Goal: Information Seeking & Learning: Learn about a topic

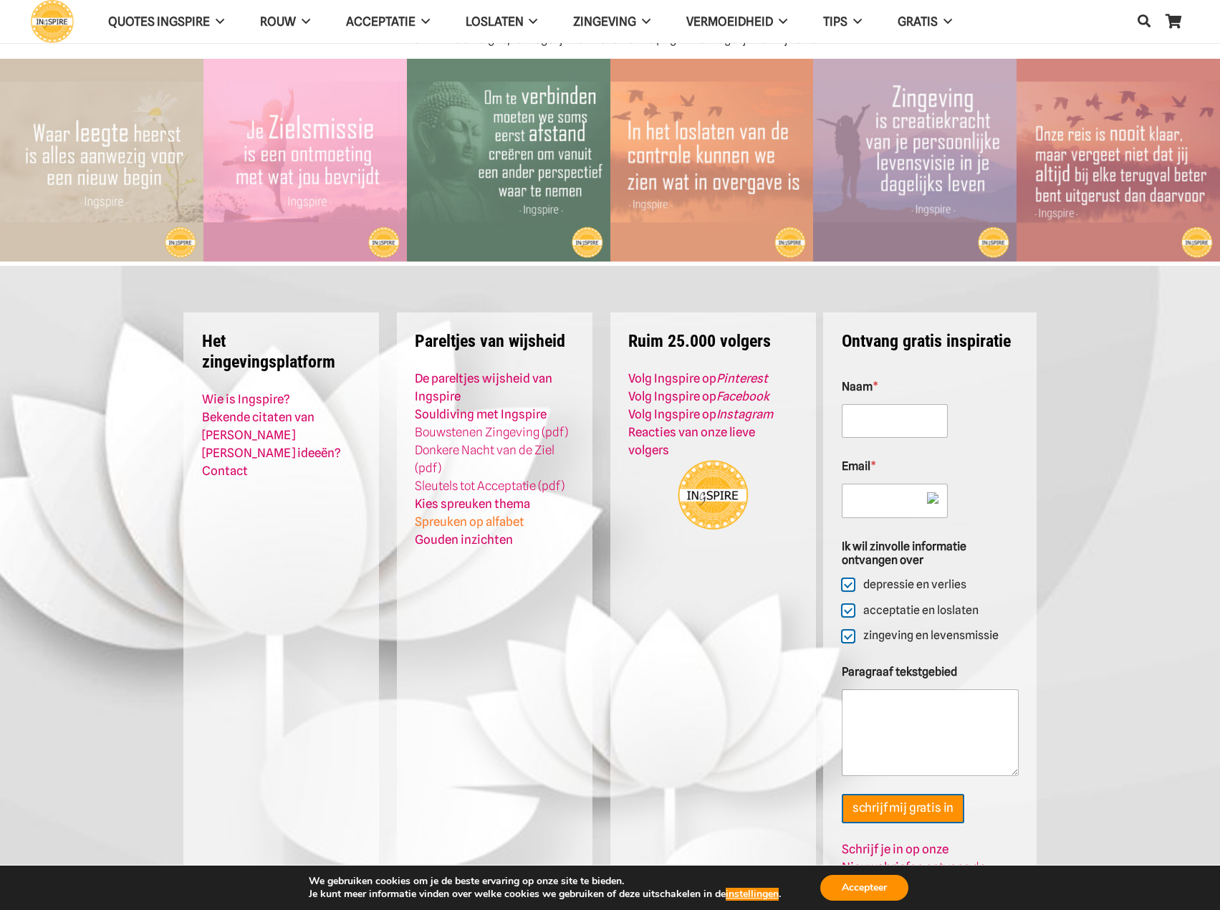
scroll to position [72, 0]
click at [513, 487] on link "Sleutels tot Acceptatie (pdf)" at bounding box center [490, 486] width 150 height 14
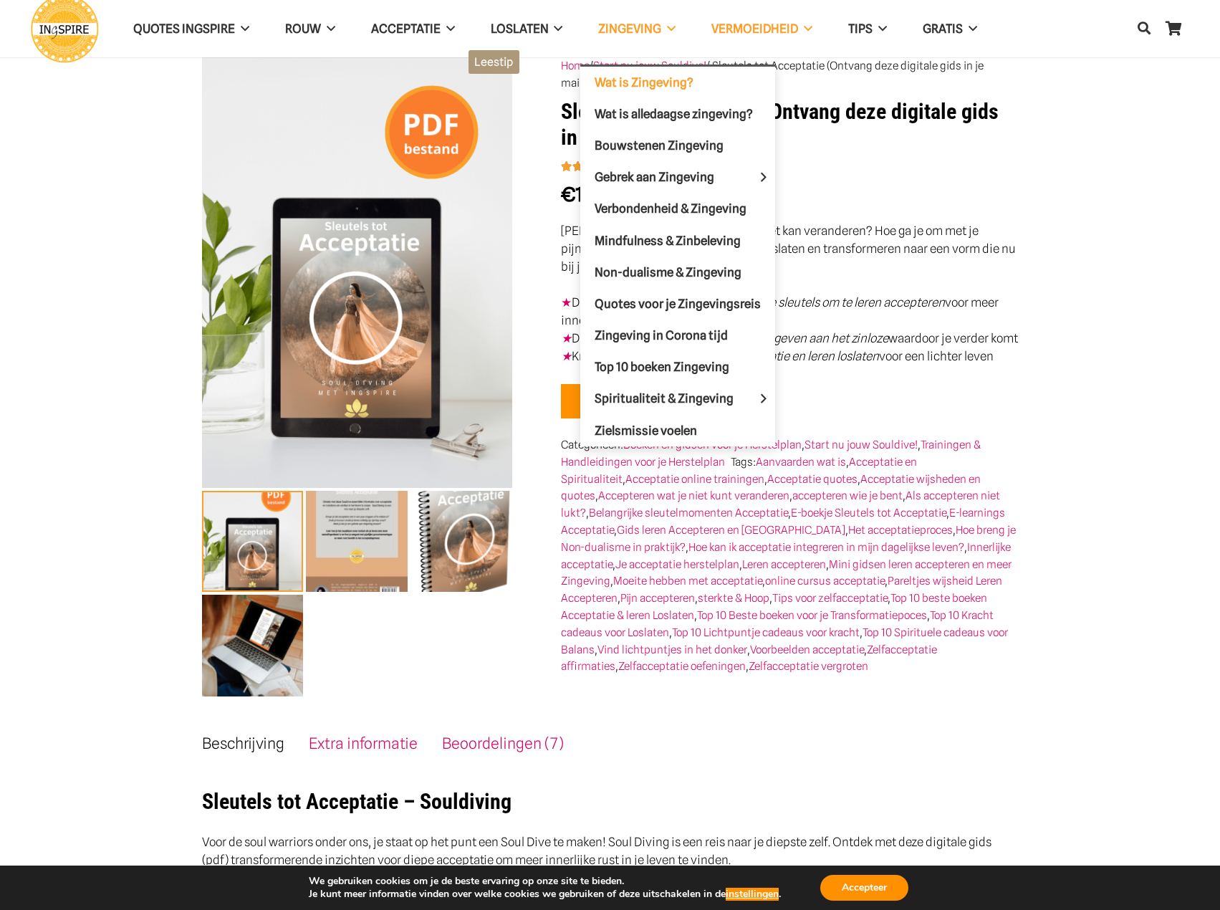
click at [619, 90] on link "Wat is Zingeving?" at bounding box center [678, 83] width 195 height 32
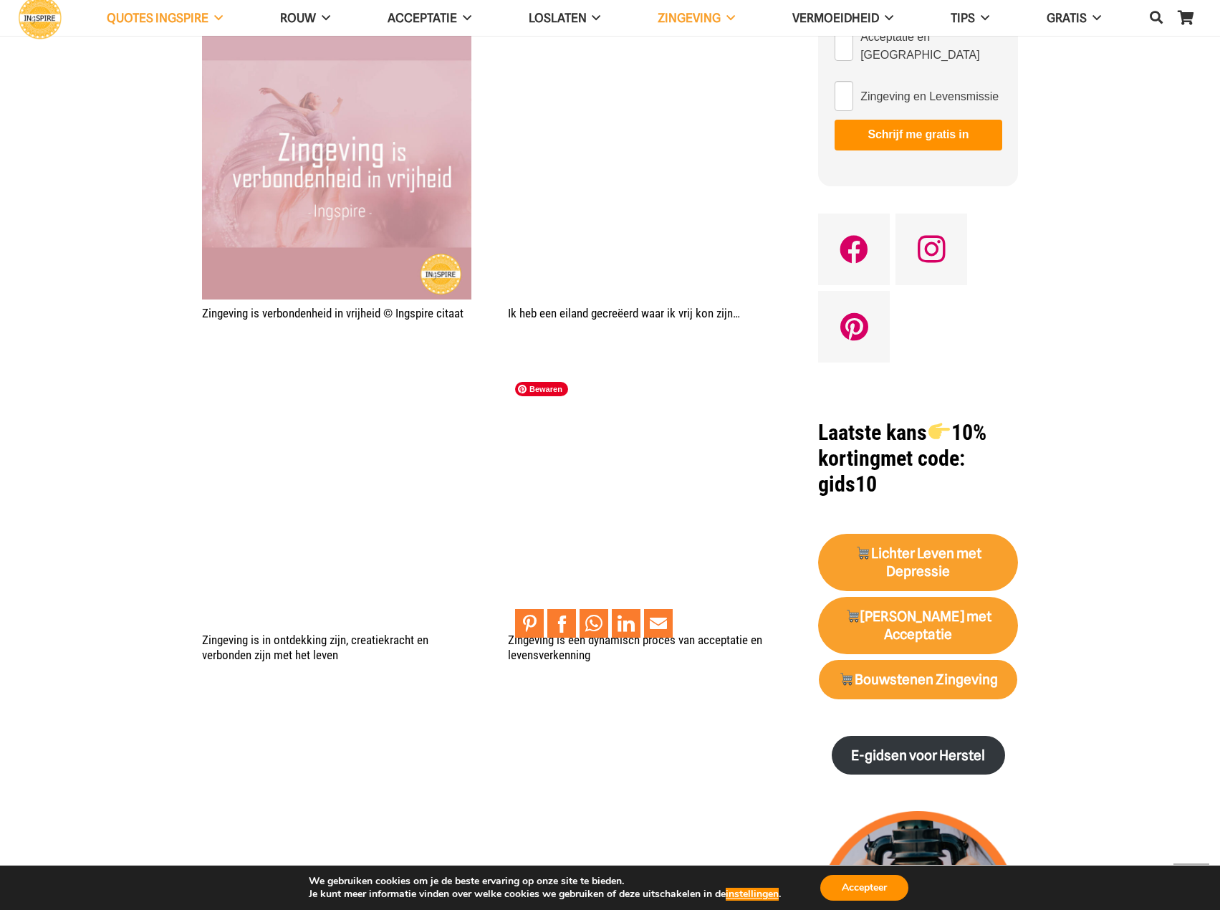
scroll to position [1433, 0]
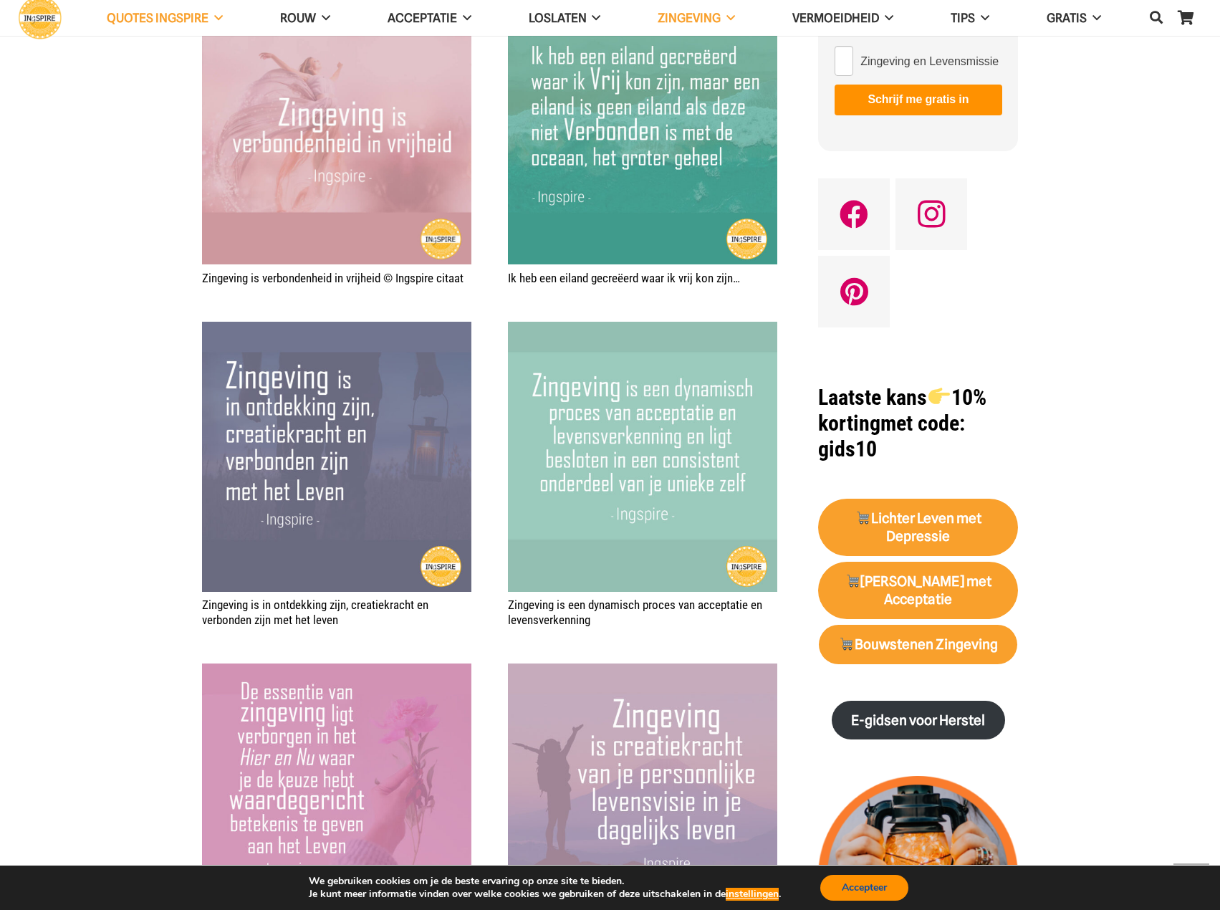
click at [851, 886] on button "Accepteer" at bounding box center [865, 888] width 88 height 26
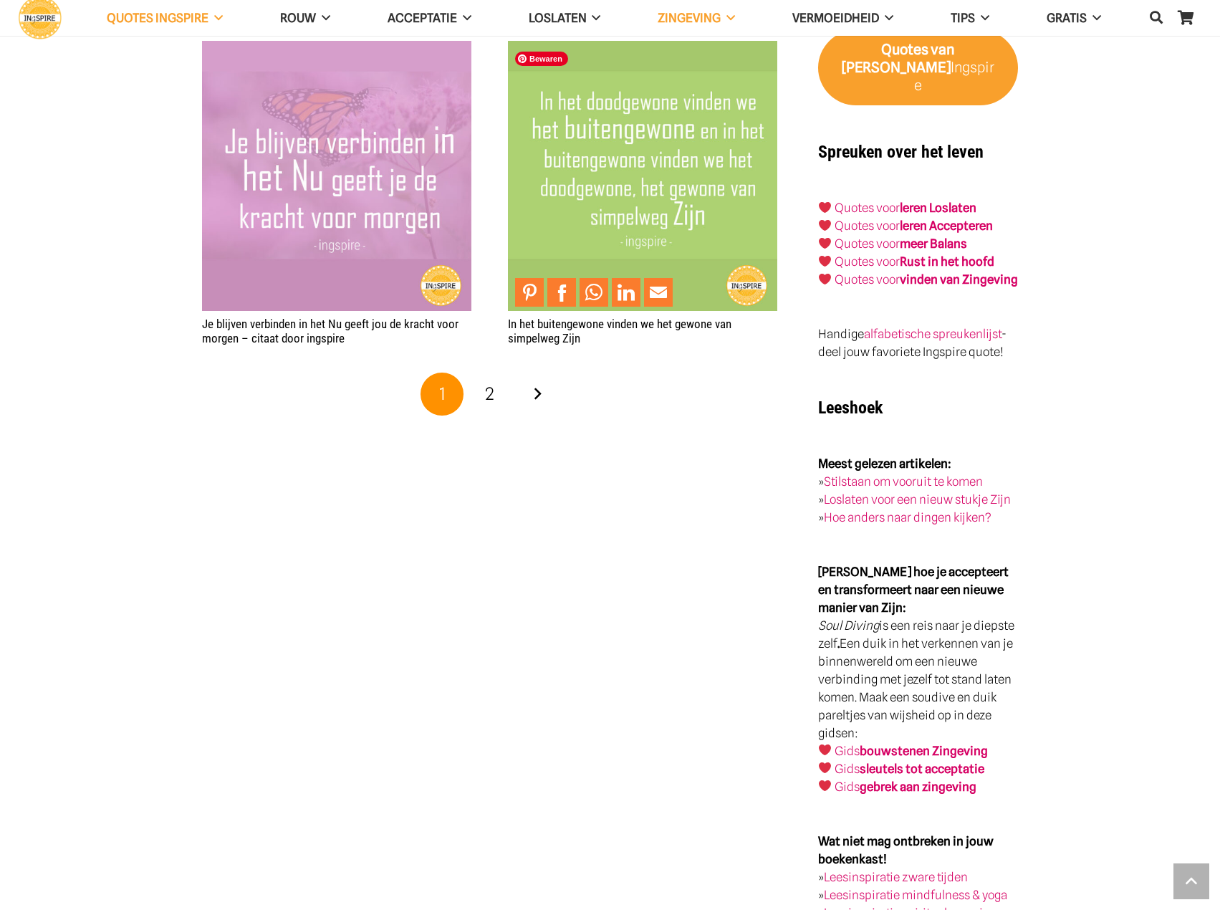
scroll to position [2938, 0]
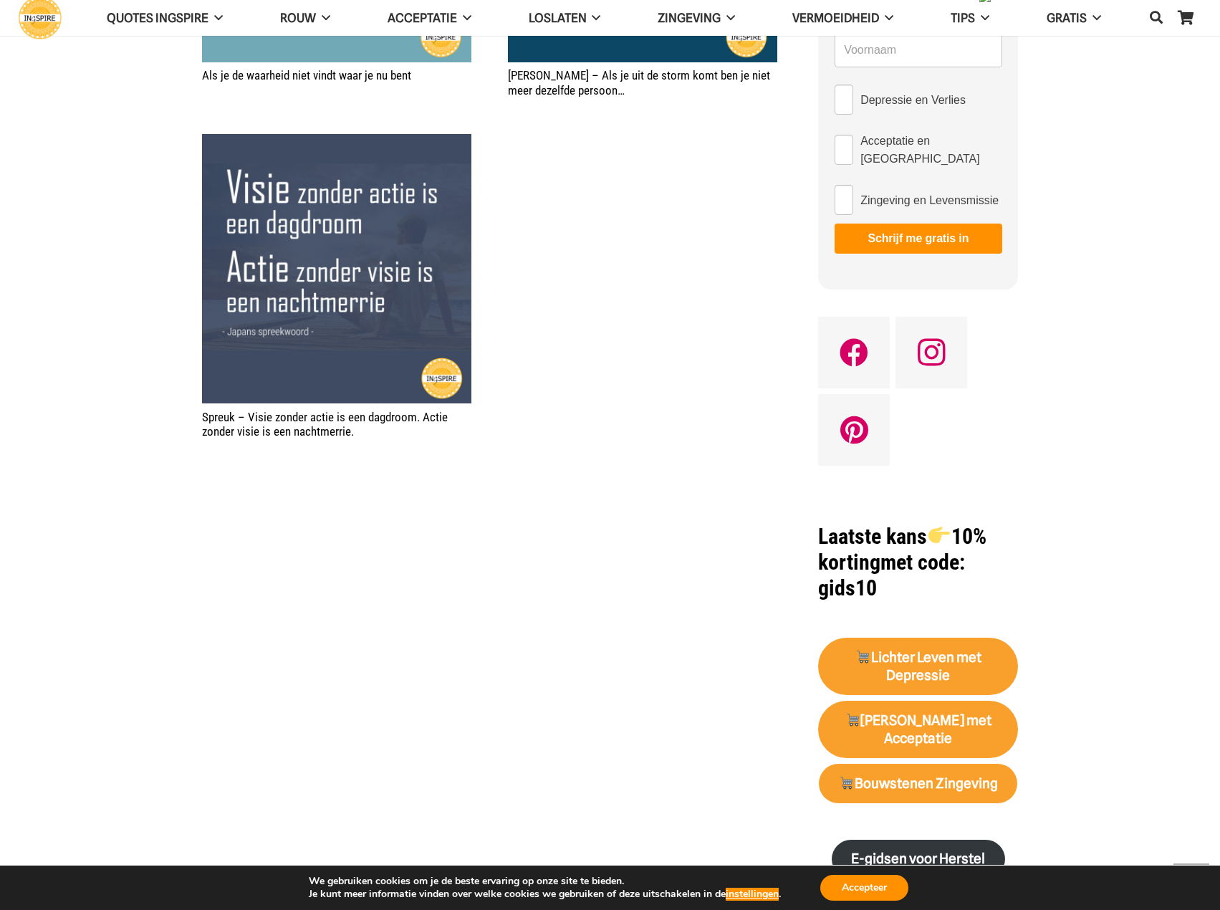
scroll to position [1003, 0]
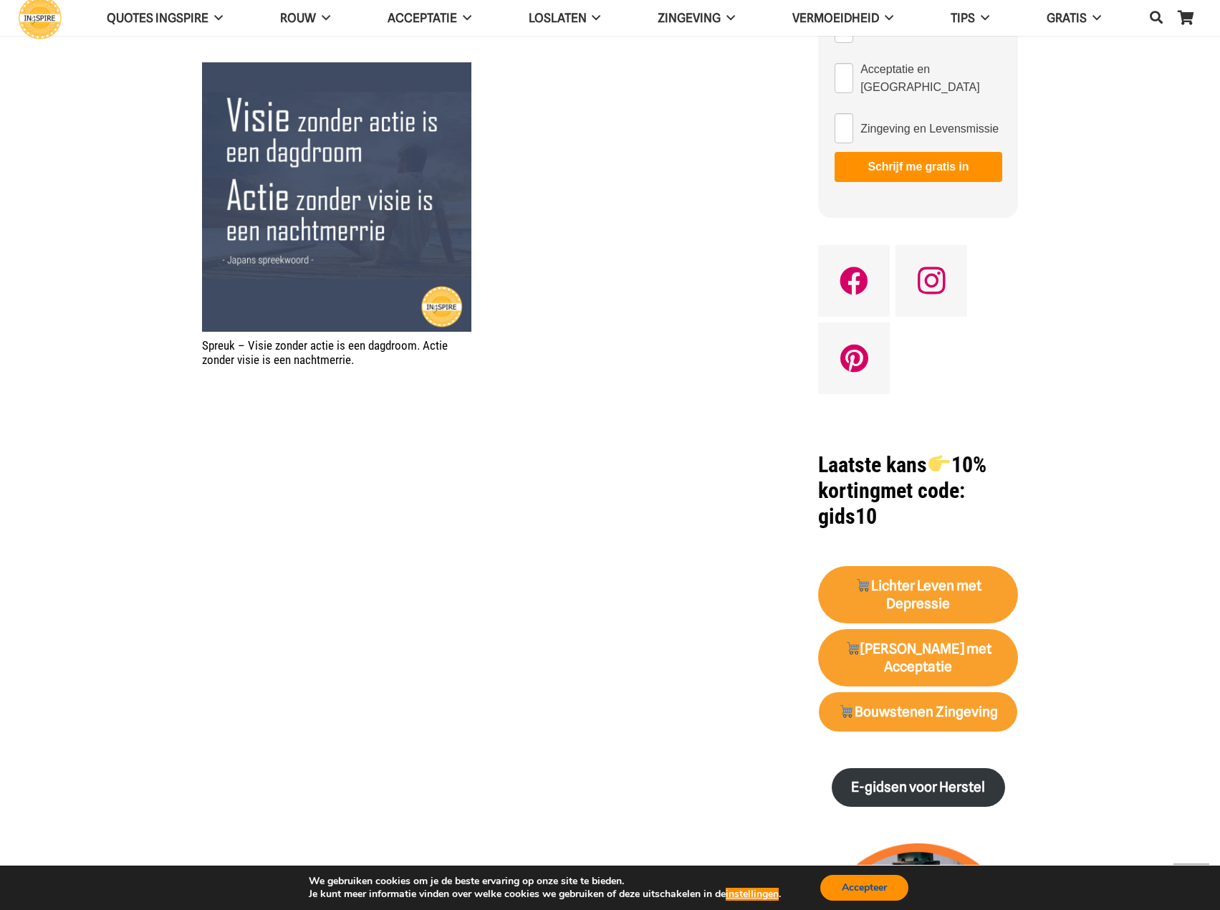
click at [862, 889] on button "Accepteer" at bounding box center [865, 888] width 88 height 26
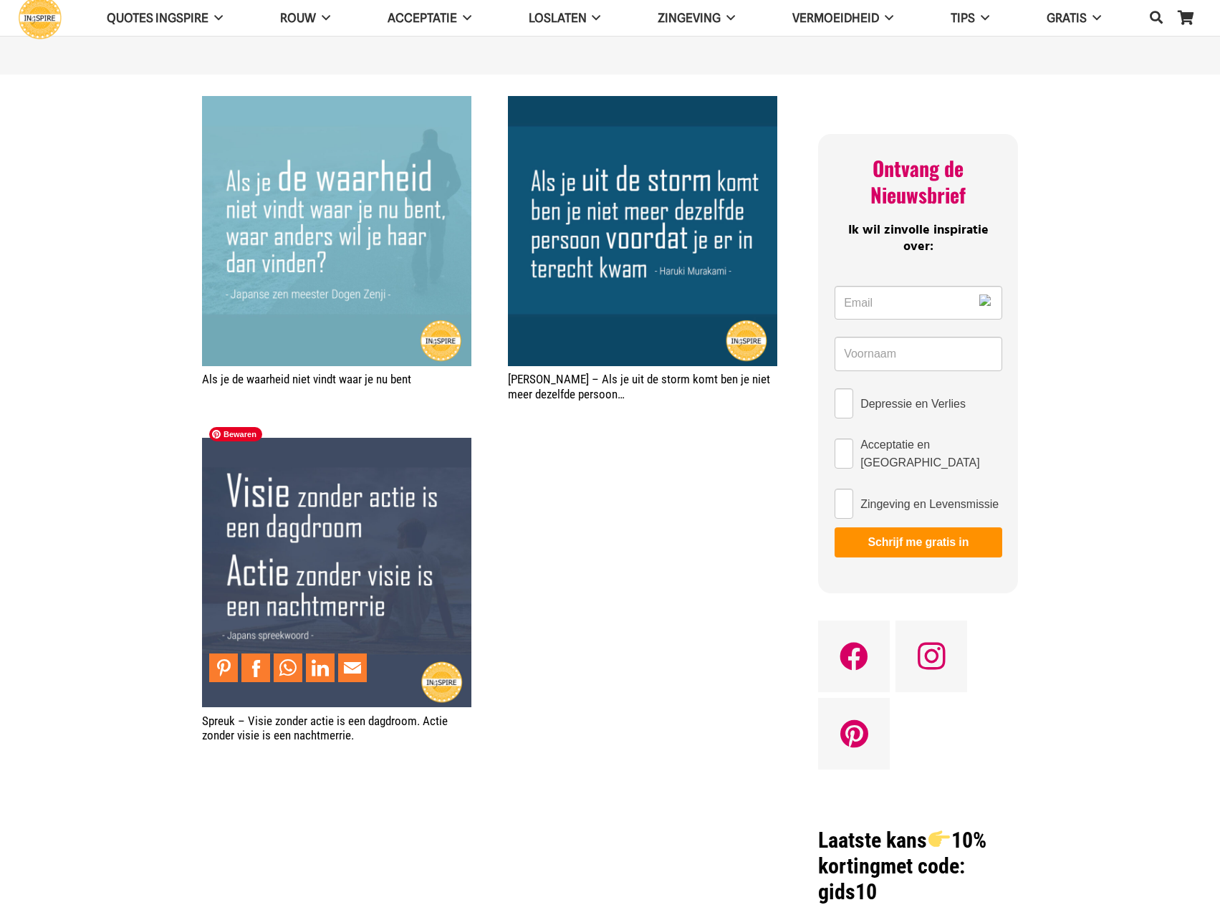
scroll to position [573, 0]
